Goal: Transaction & Acquisition: Subscribe to service/newsletter

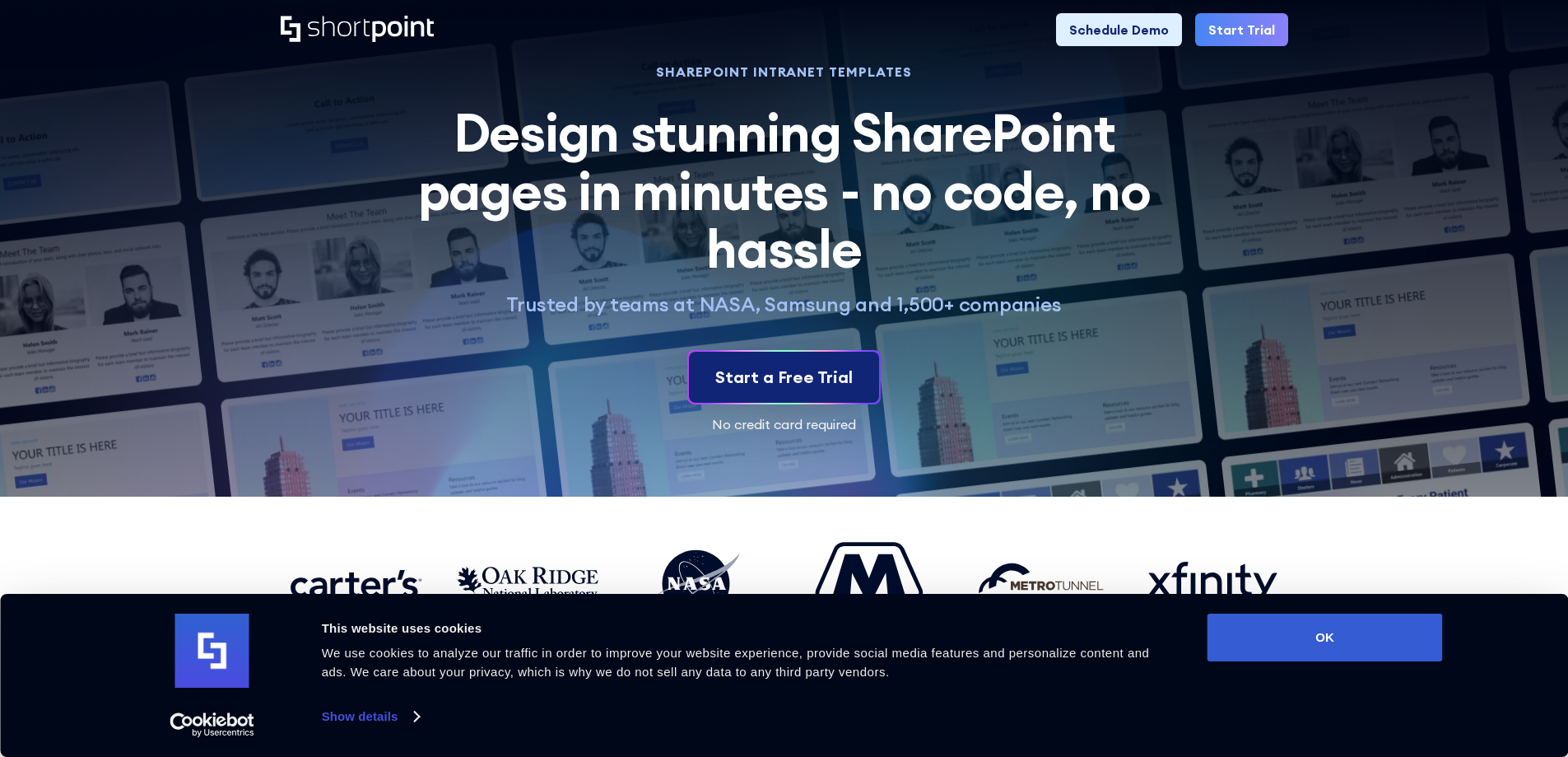
click at [767, 382] on div "Start a Free Trial" at bounding box center [783, 378] width 137 height 25
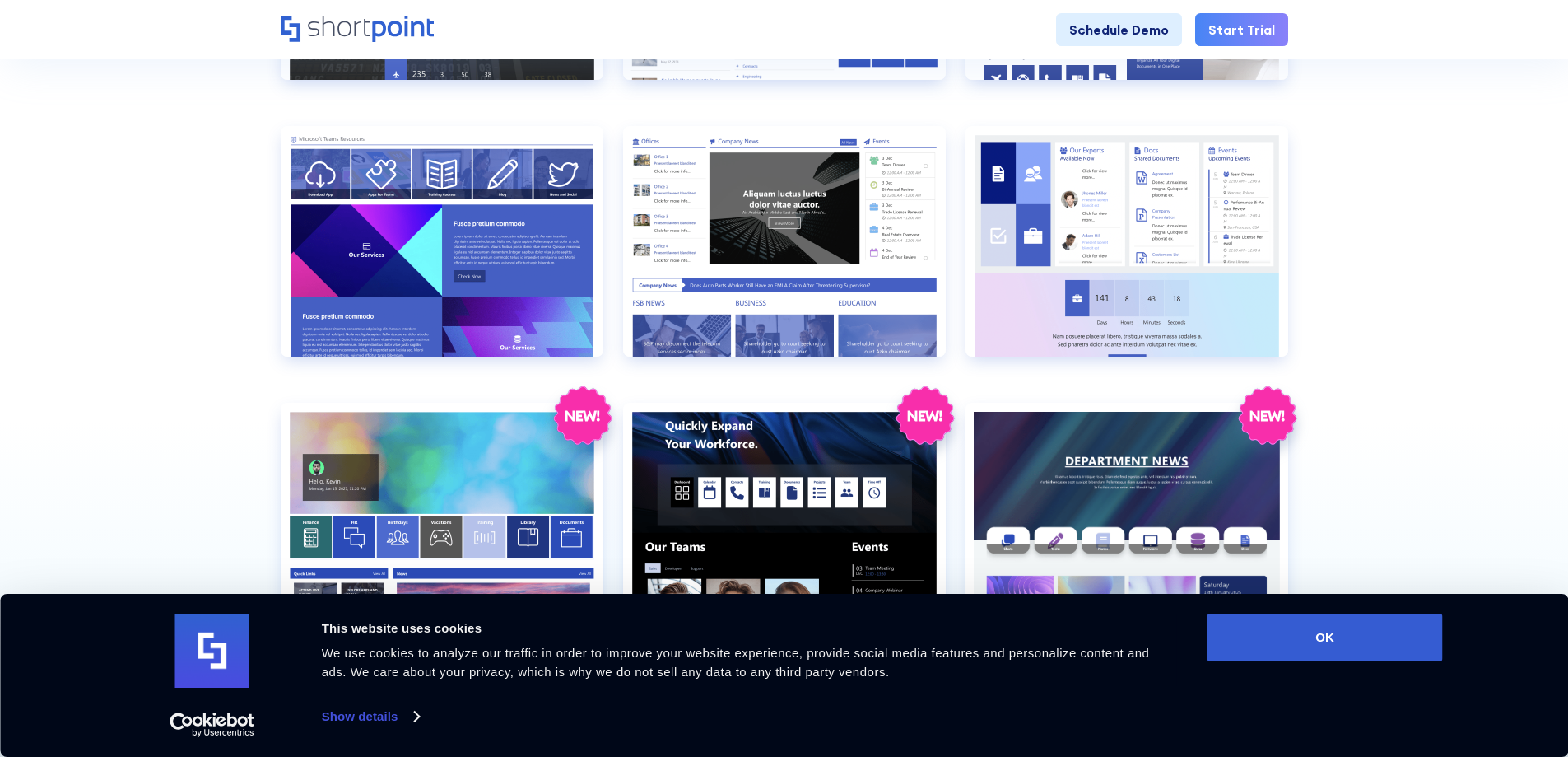
scroll to position [1812, 0]
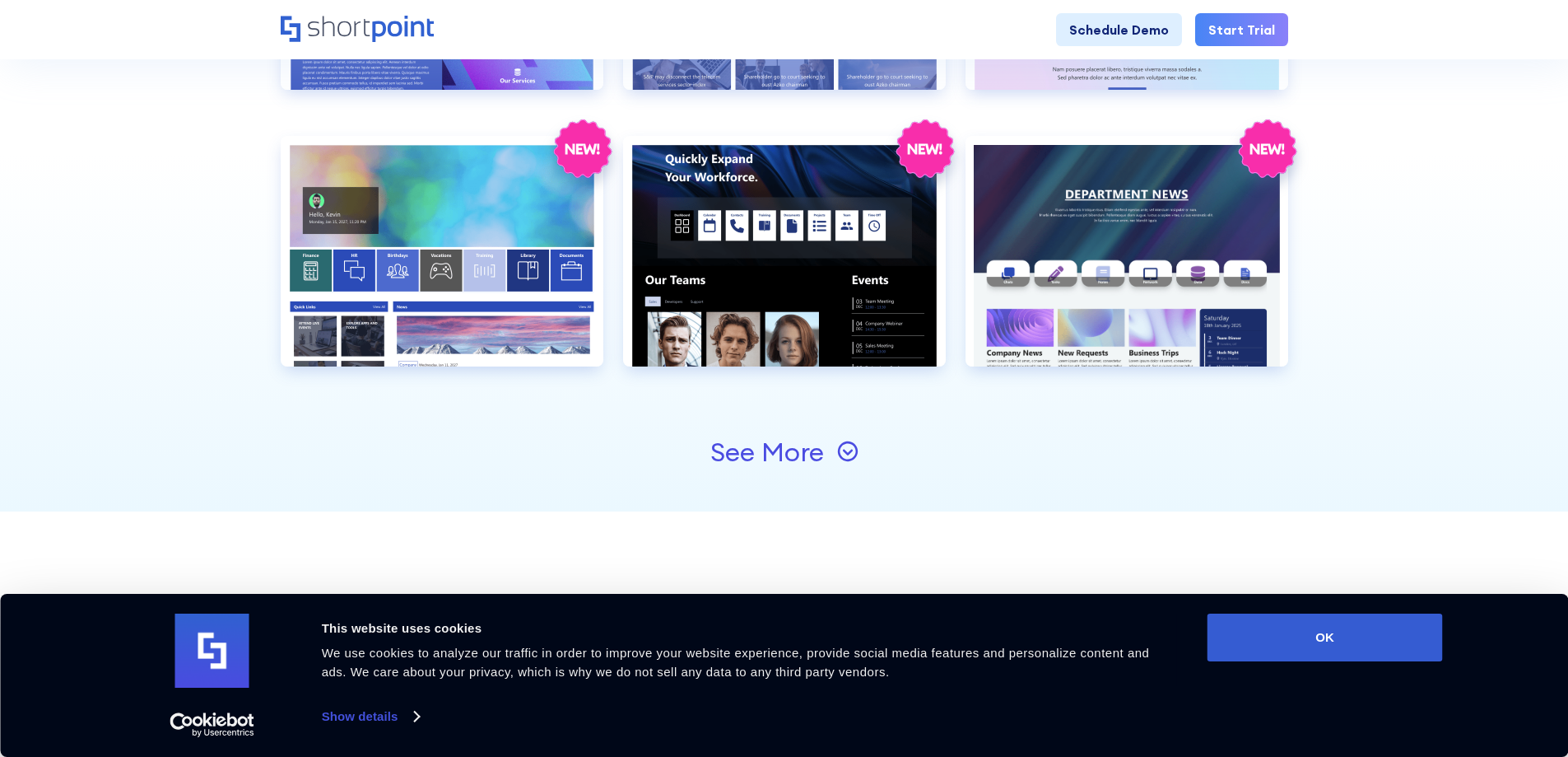
click at [839, 459] on icon at bounding box center [848, 451] width 22 height 22
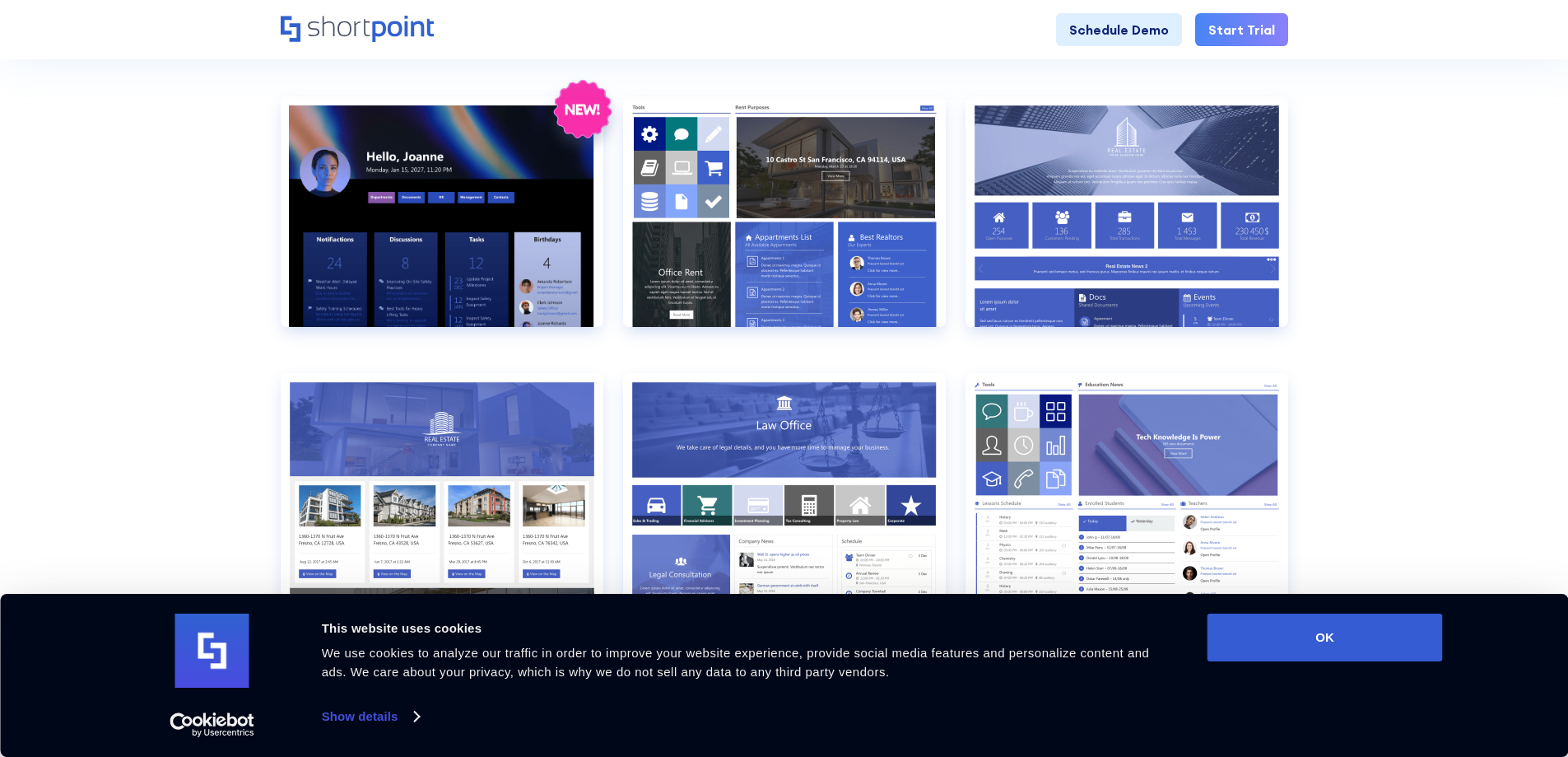
scroll to position [741, 0]
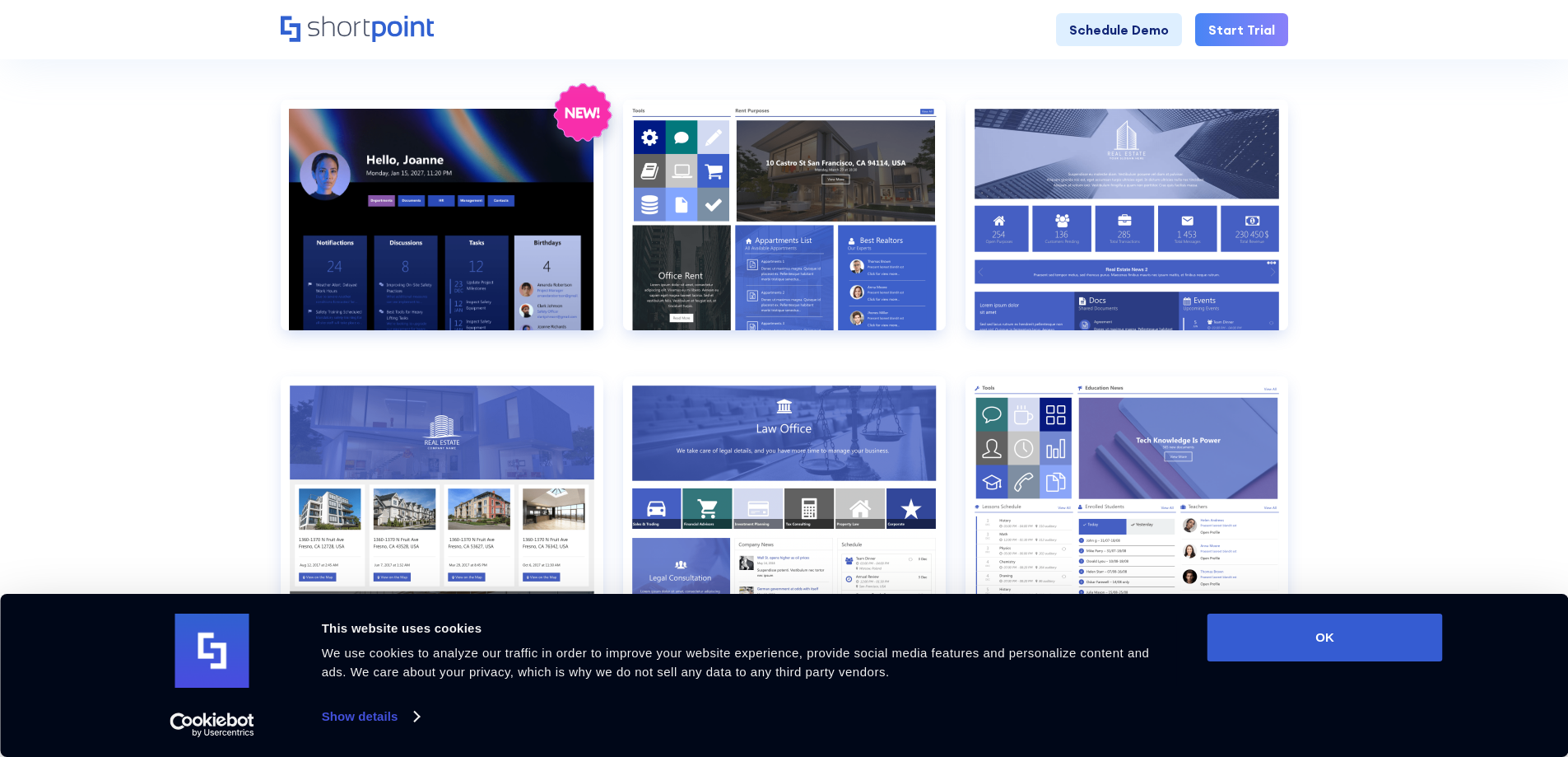
click at [1246, 28] on link "Start Trial" at bounding box center [1242, 29] width 93 height 33
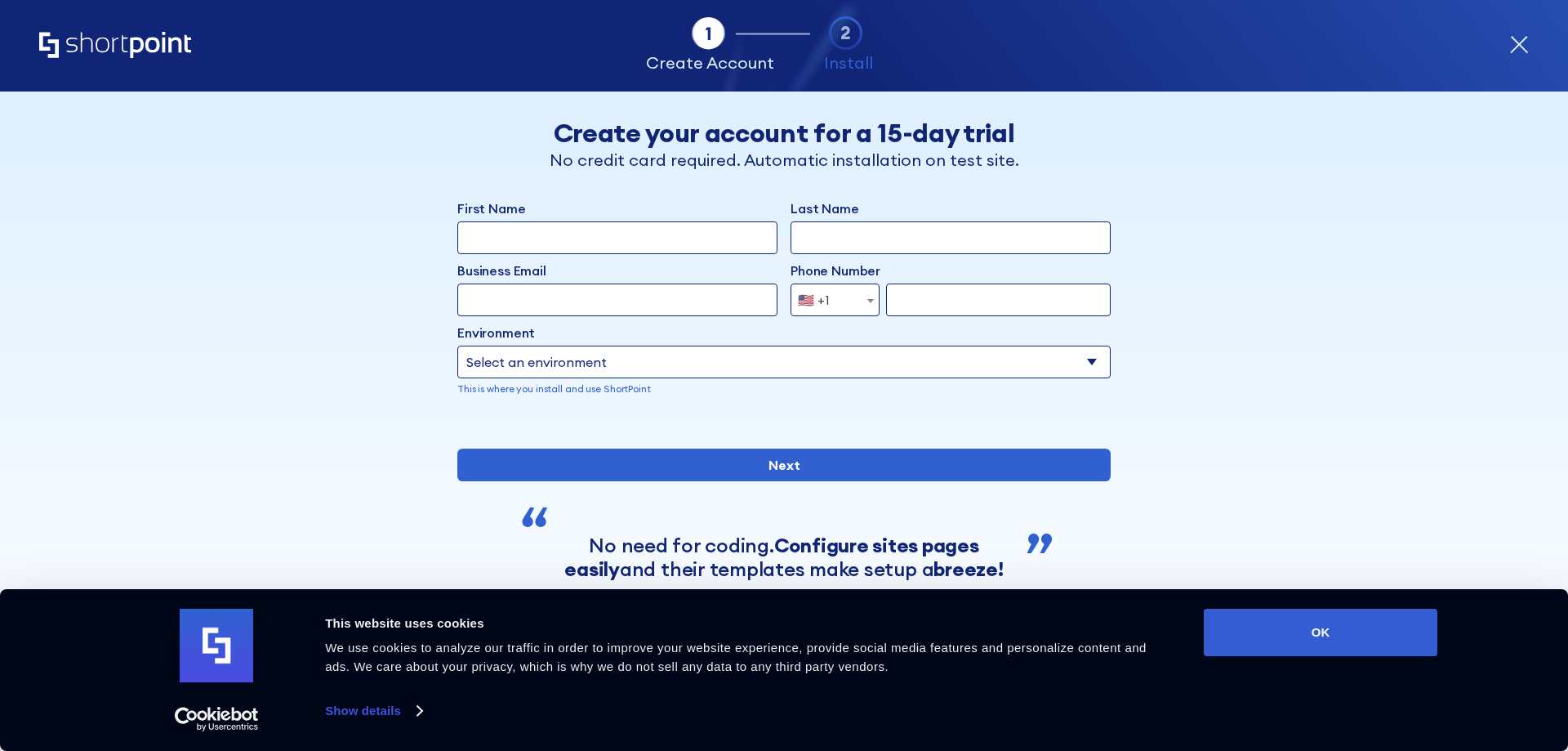
click at [492, 243] on input "First Name" at bounding box center [617, 237] width 320 height 33
type input "Kace"
type input "Grey"
type input "l"
click at [533, 300] on input "pla" at bounding box center [617, 299] width 320 height 33
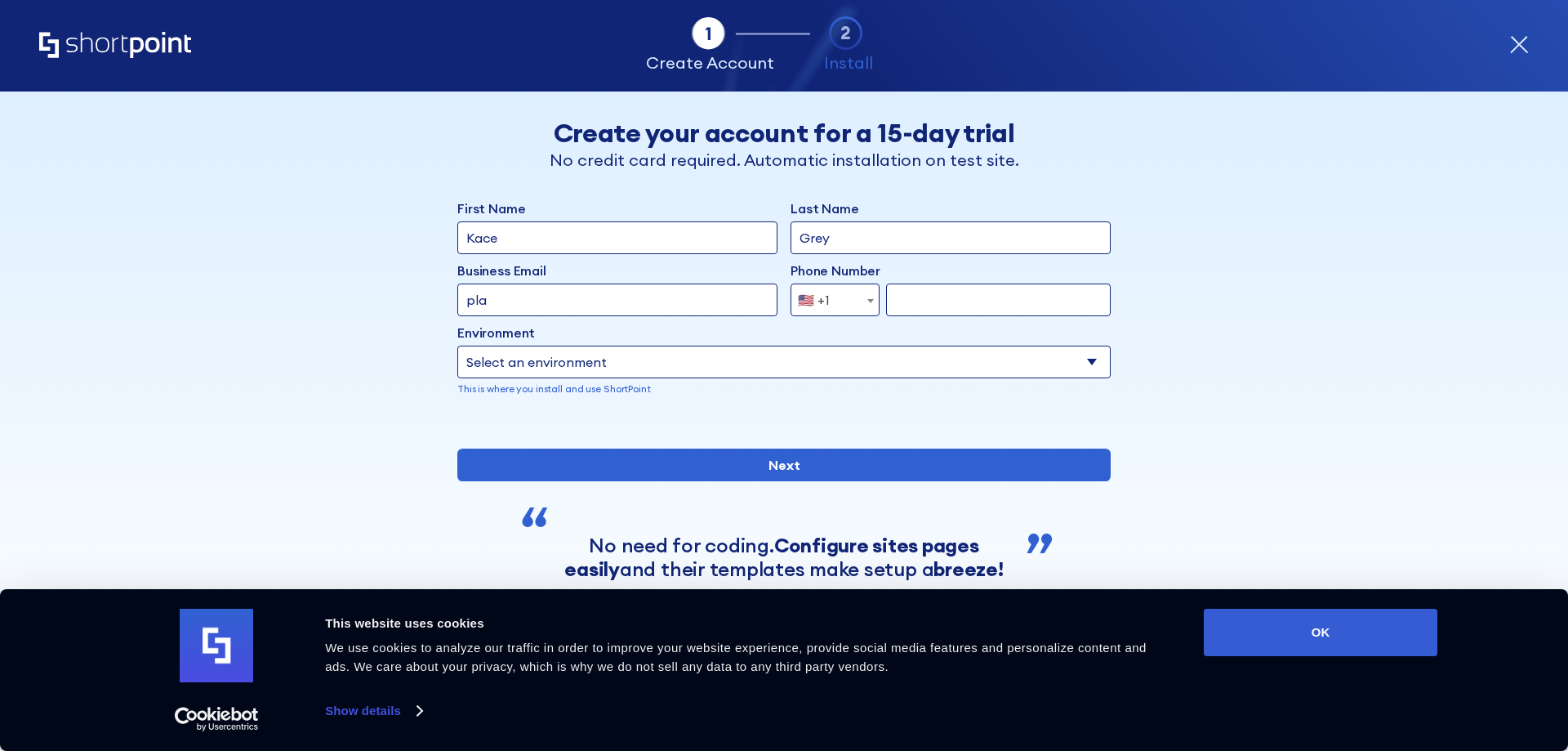
type input "playakacey@hotmail.com"
click at [908, 301] on input "form" at bounding box center [998, 299] width 225 height 33
type input "4168579478"
click at [1000, 356] on select "Select an environment Microsoft 365 SharePoint Online SharePoint 2019 (On-Premi…" at bounding box center [784, 361] width 654 height 33
select select "SharePoint Online"
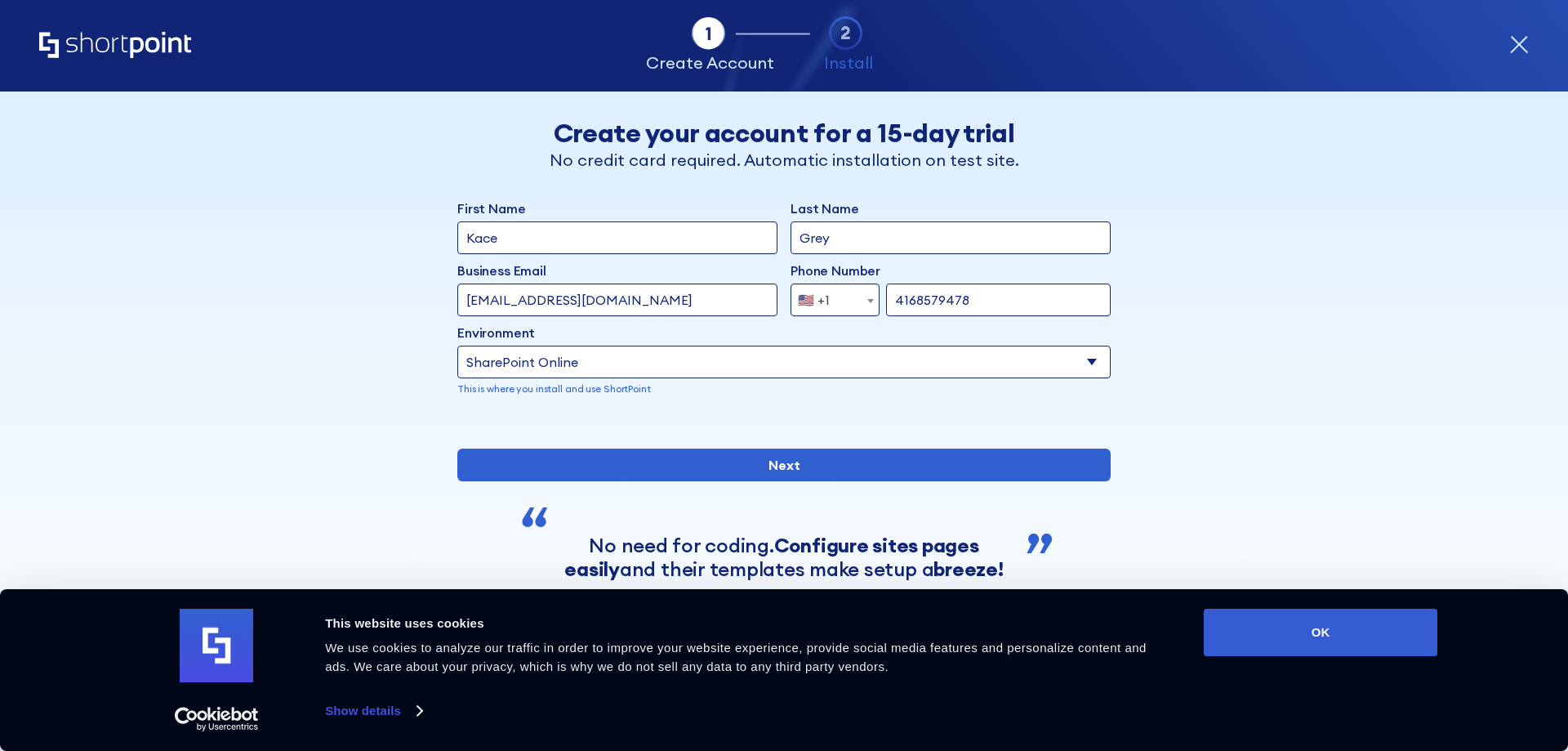
click at [457, 345] on select "Select an environment Microsoft 365 SharePoint Online SharePoint 2019 (On-Premi…" at bounding box center [784, 361] width 654 height 33
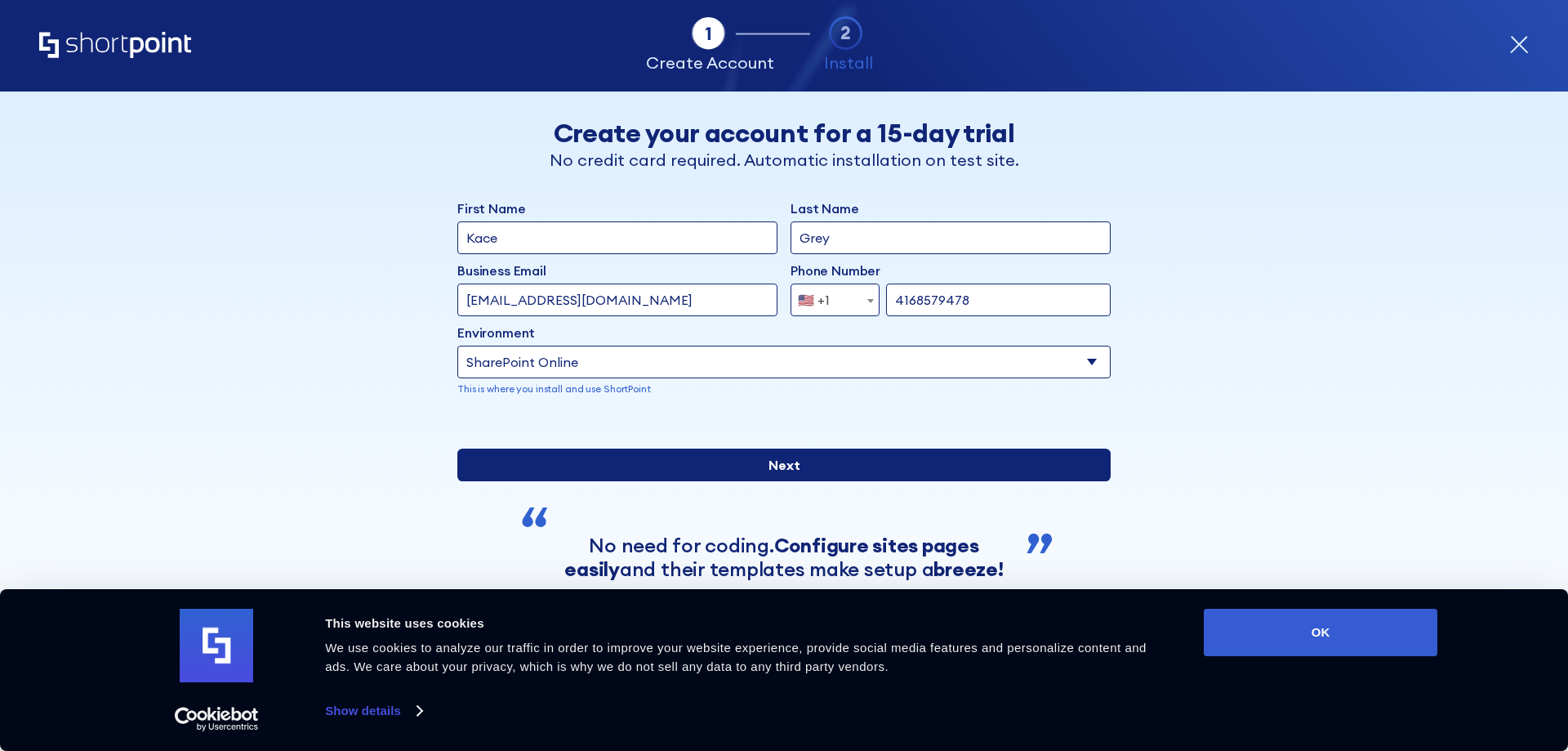
click at [839, 481] on input "Next" at bounding box center [784, 465] width 654 height 33
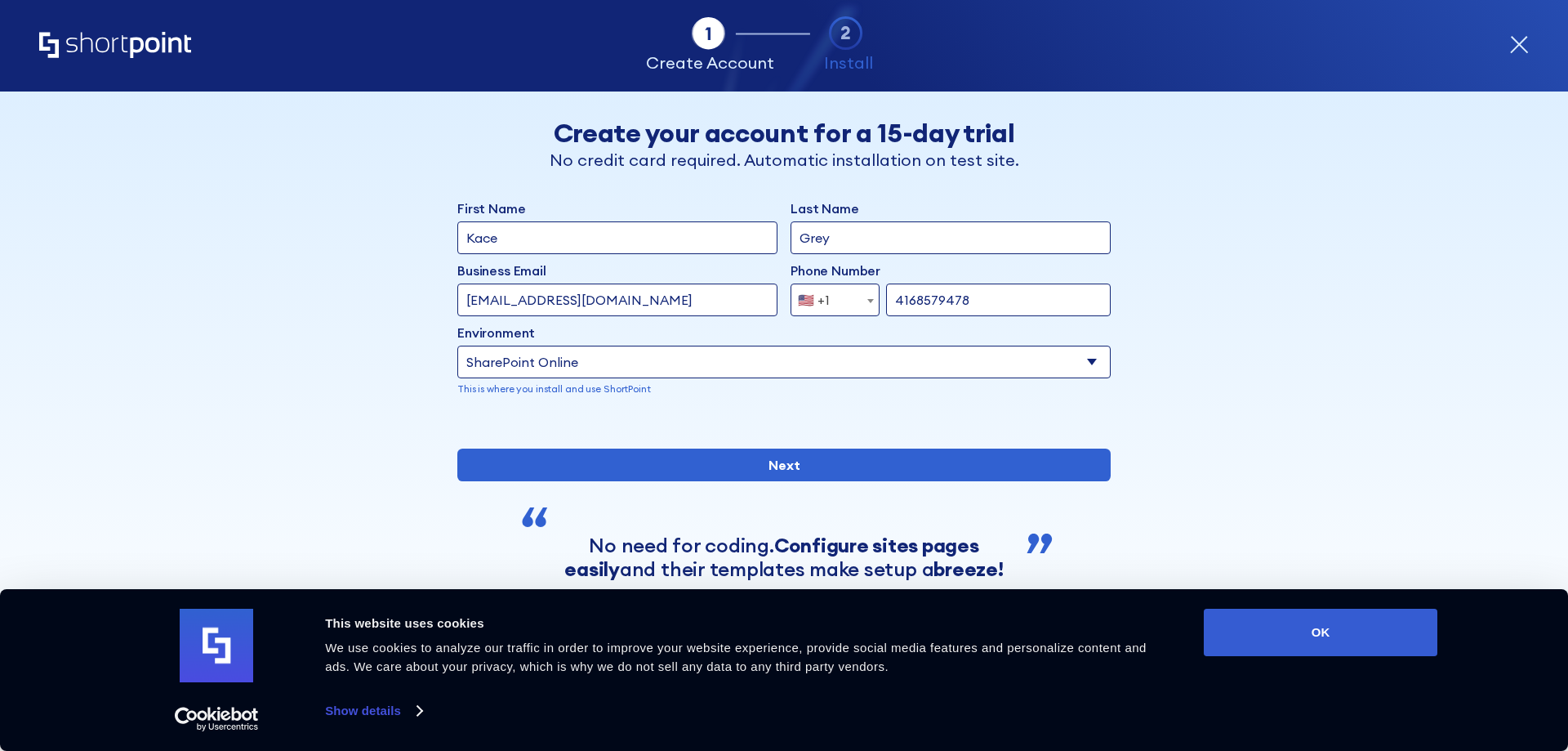
drag, startPoint x: 635, startPoint y: 302, endPoint x: 445, endPoint y: 300, distance: 190.0
click at [445, 300] on div "Back Back Create your account for a 15-day trial No credit card required. Autom…" at bounding box center [784, 372] width 1000 height 561
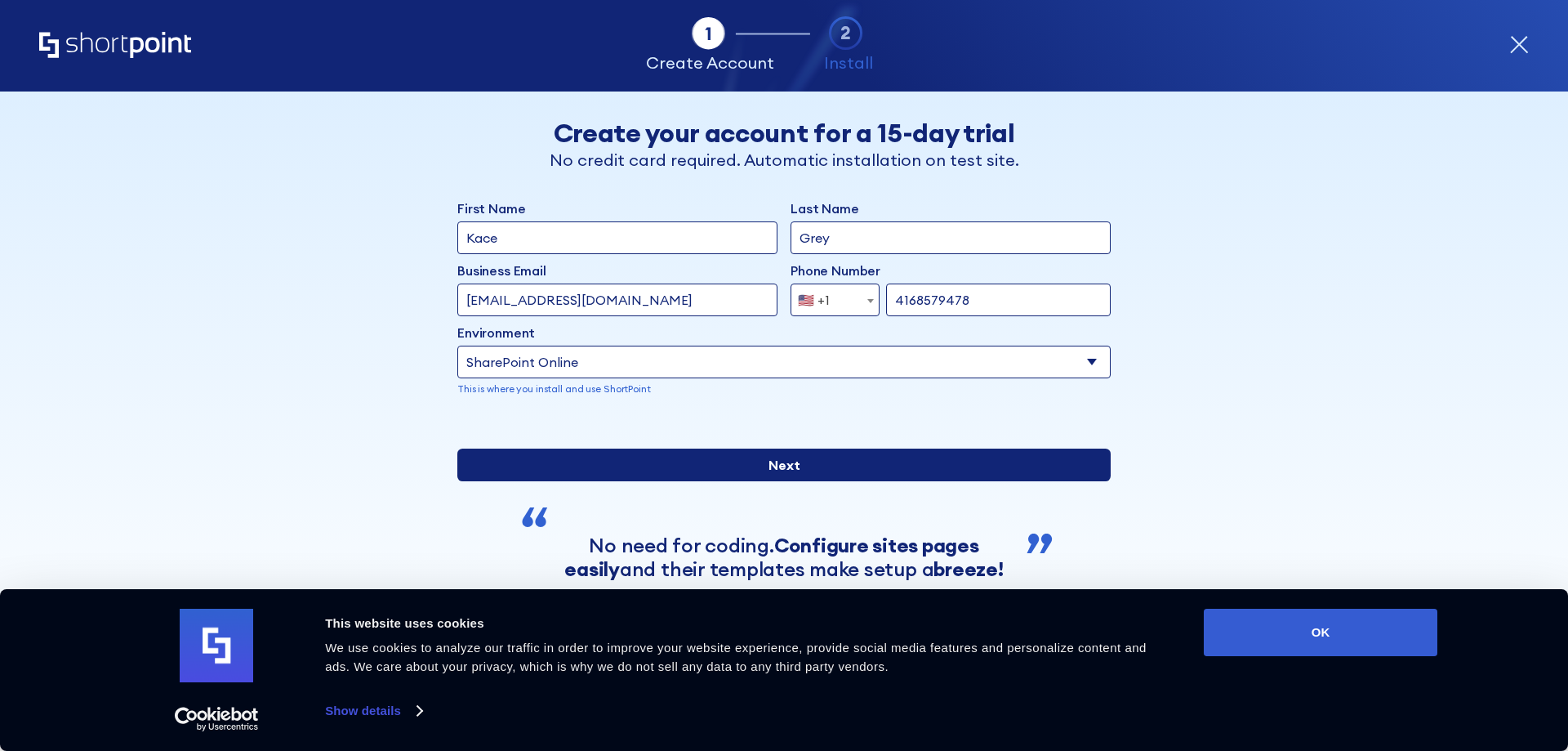
click at [868, 481] on input "Next" at bounding box center [784, 465] width 654 height 33
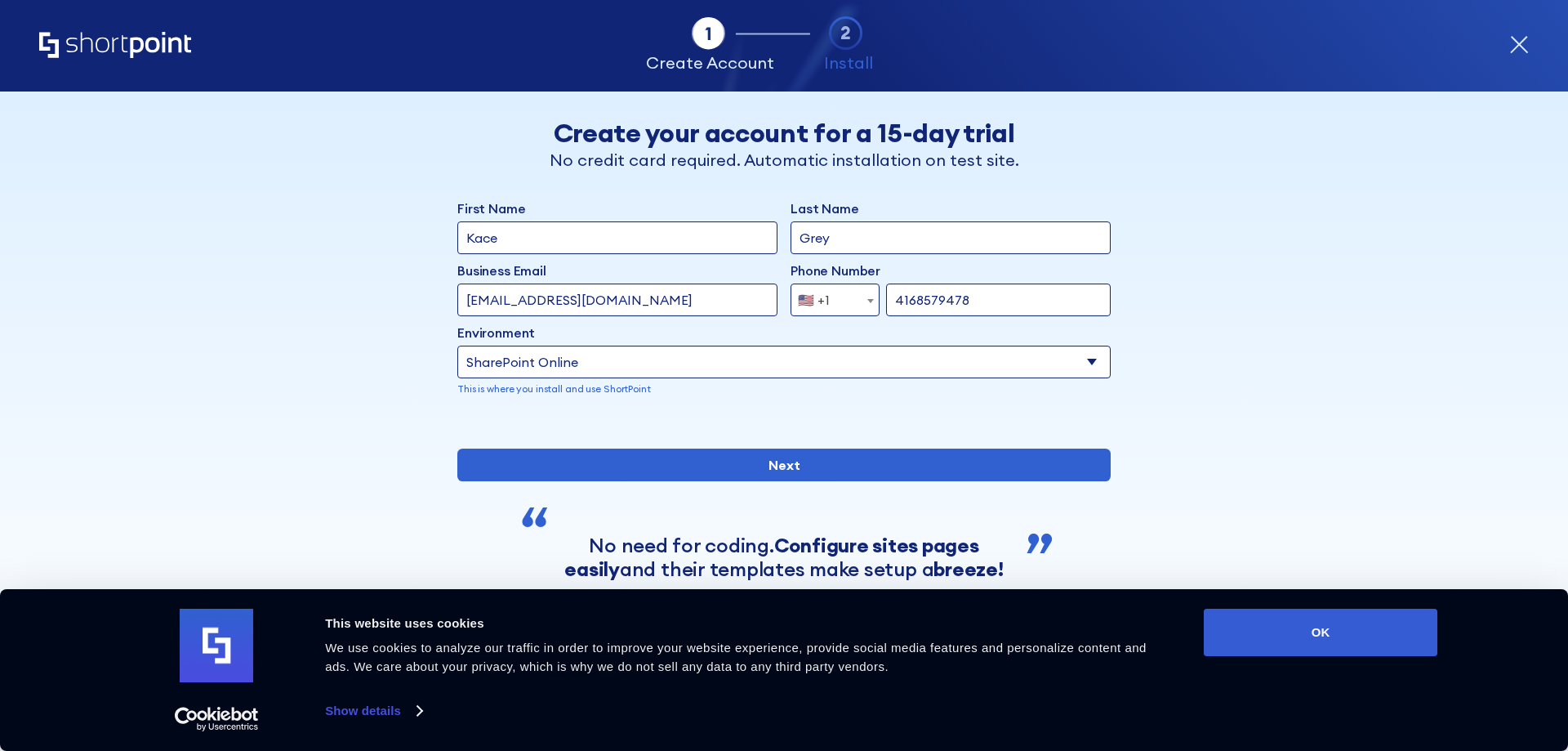
click at [631, 295] on input "playakacey@hotmail.com" at bounding box center [617, 299] width 320 height 33
drag, startPoint x: 647, startPoint y: 295, endPoint x: 437, endPoint y: 311, distance: 210.6
click at [437, 311] on div "Back Back Create your account for a 15-day trial No credit card required. Autom…" at bounding box center [784, 372] width 1000 height 561
click at [1512, 45] on icon "form" at bounding box center [1518, 44] width 20 height 20
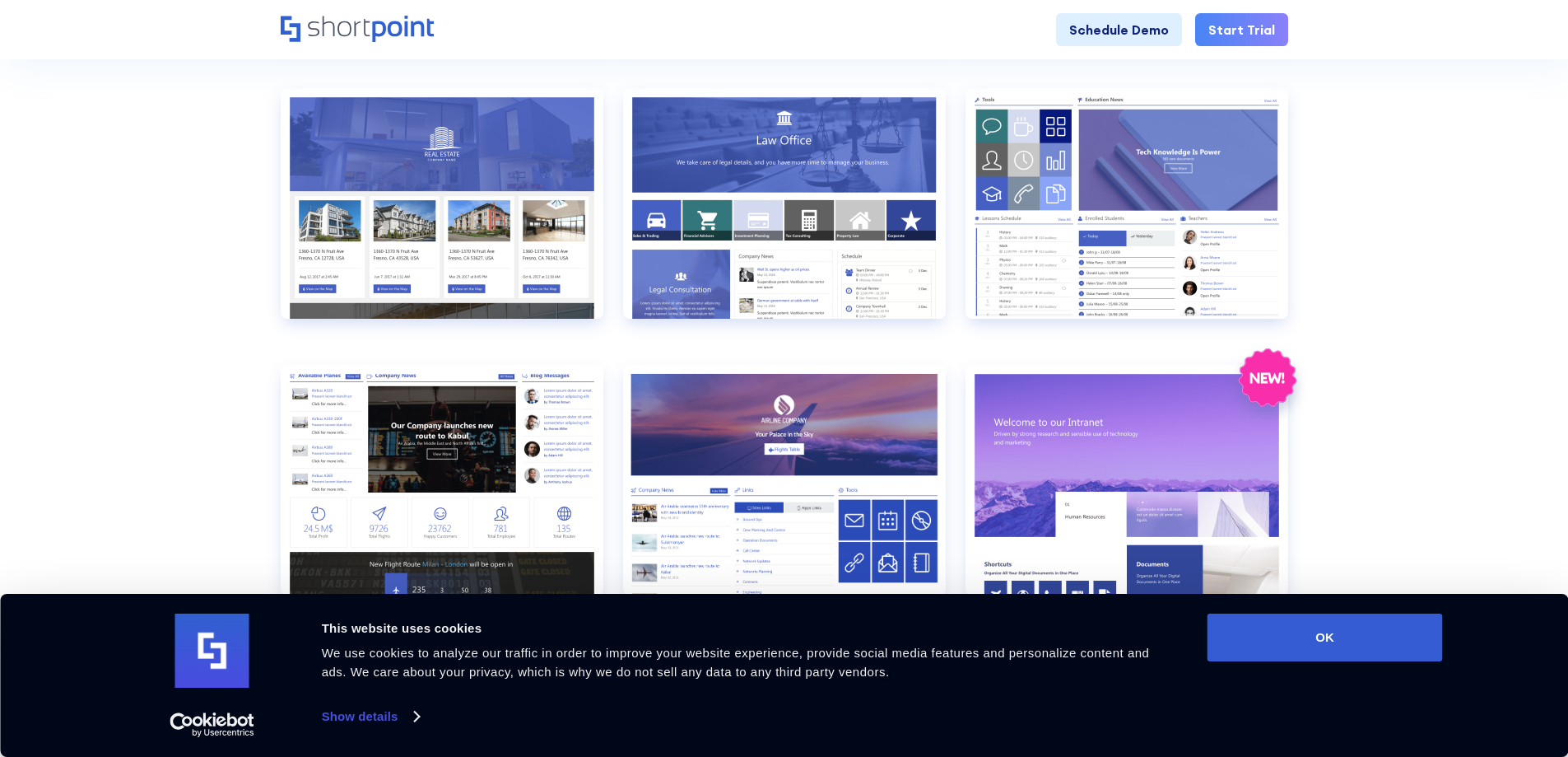
scroll to position [1153, 0]
